Goal: Task Accomplishment & Management: Manage account settings

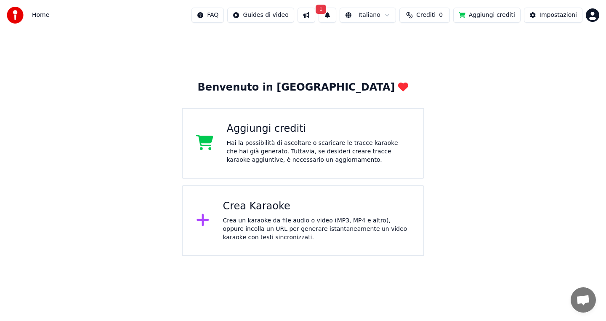
click at [332, 19] on button "1" at bounding box center [328, 15] width 18 height 15
click at [383, 44] on button "Aggiorna" at bounding box center [391, 41] width 41 height 15
